Goal: Go to known website: Go to known website

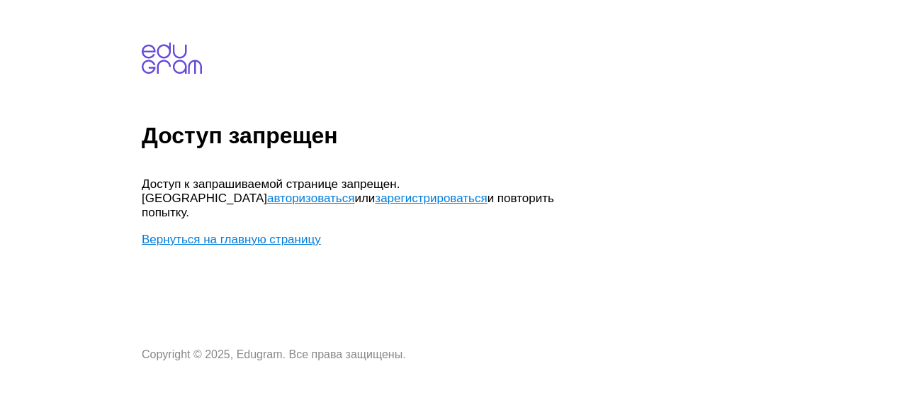
click at [245, 232] on link "Вернуться на главную страницу" at bounding box center [231, 238] width 179 height 13
click at [230, 232] on link "Вернуться на главную страницу" at bounding box center [231, 238] width 179 height 13
click at [231, 232] on link "Вернуться на главную страницу" at bounding box center [231, 238] width 179 height 13
click at [375, 199] on link "зарегистрироваться" at bounding box center [431, 197] width 112 height 13
